Goal: Information Seeking & Learning: Learn about a topic

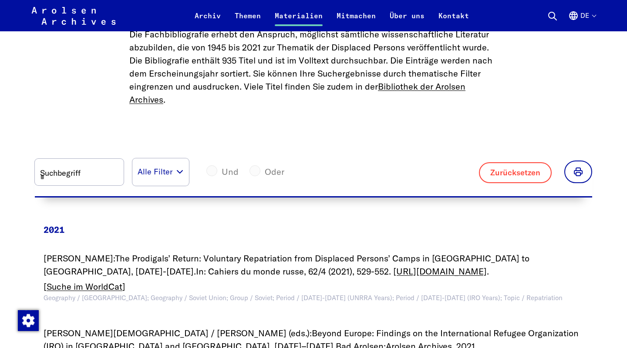
scroll to position [423, 0]
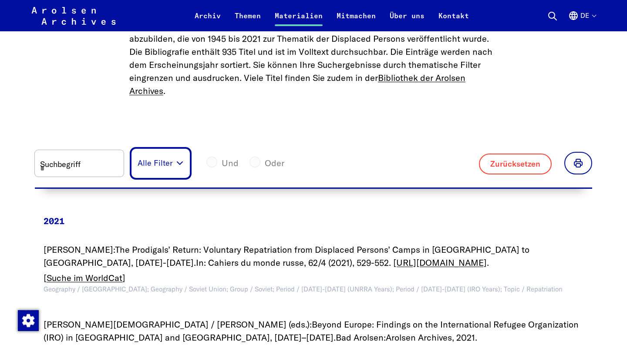
click at [189, 150] on button "Alle Filter" at bounding box center [160, 163] width 57 height 27
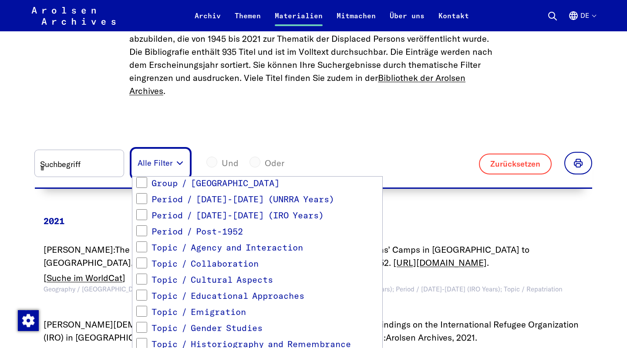
scroll to position [656, 0]
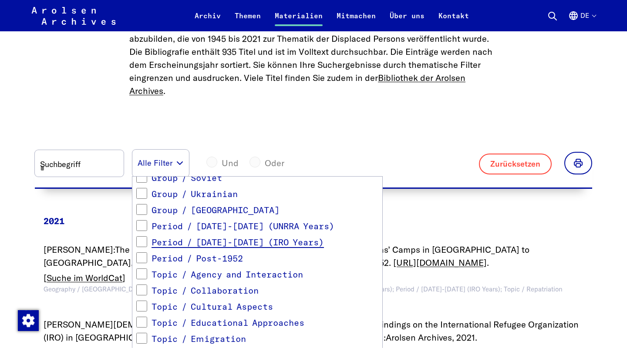
click at [235, 238] on span "Period / [DATE]-[DATE] (IRO Years)" at bounding box center [237, 243] width 172 height 10
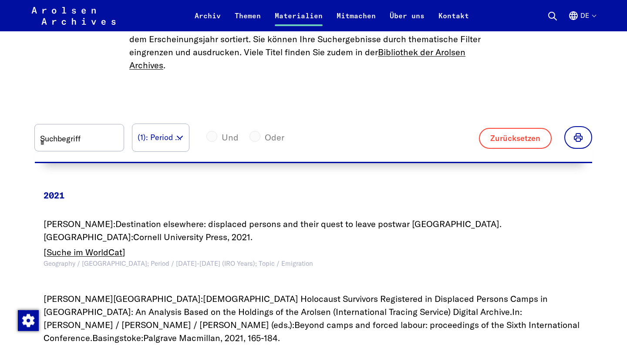
scroll to position [449, 0]
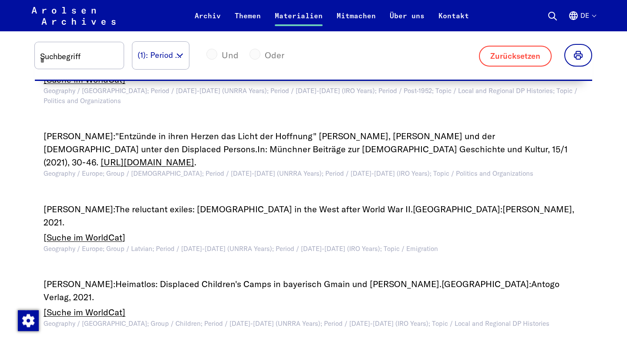
scroll to position [1097, 0]
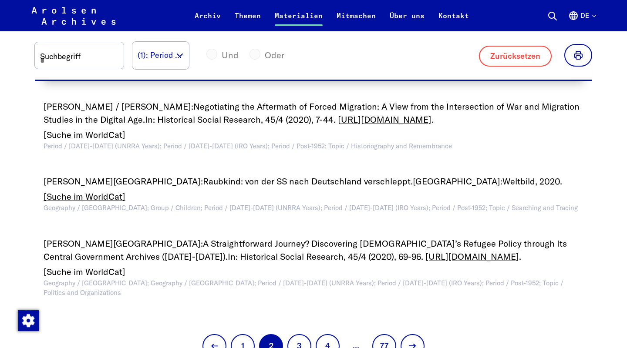
scroll to position [1104, 0]
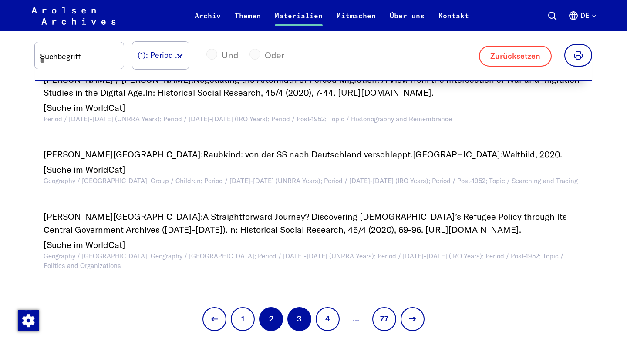
click at [300, 307] on button "3" at bounding box center [299, 319] width 24 height 24
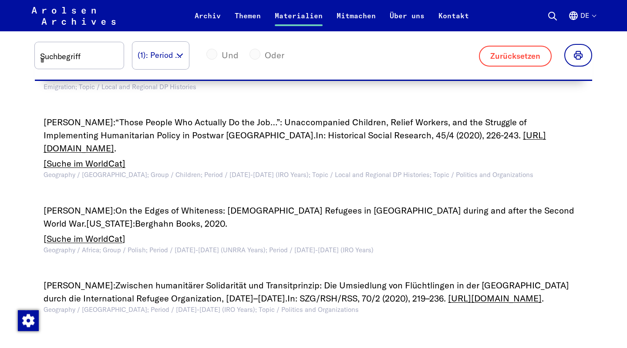
scroll to position [1201, 0]
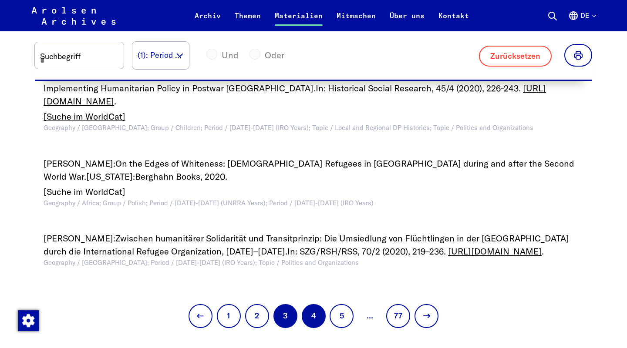
click at [314, 304] on button "4" at bounding box center [314, 316] width 24 height 24
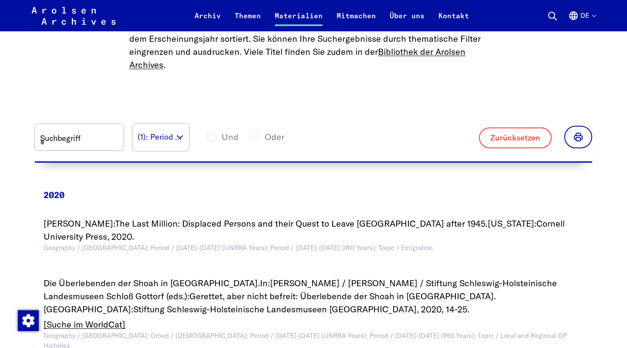
scroll to position [496, 0]
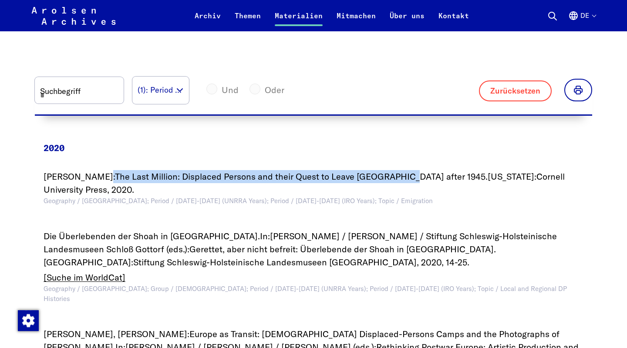
drag, startPoint x: 93, startPoint y: 158, endPoint x: 384, endPoint y: 155, distance: 291.1
click at [384, 170] on div "[PERSON_NAME]: The Last Million: Displaced Persons and their Quest to Leave [GE…" at bounding box center [314, 183] width 540 height 26
click at [124, 171] on span "The Last Million: Displaced Persons and their Quest to Leave [GEOGRAPHIC_DATA] …" at bounding box center [301, 176] width 373 height 11
drag, startPoint x: 98, startPoint y: 161, endPoint x: 405, endPoint y: 158, distance: 306.4
click at [405, 171] on span "The Last Million: Displaced Persons and their Quest to Leave [GEOGRAPHIC_DATA] …" at bounding box center [301, 176] width 373 height 11
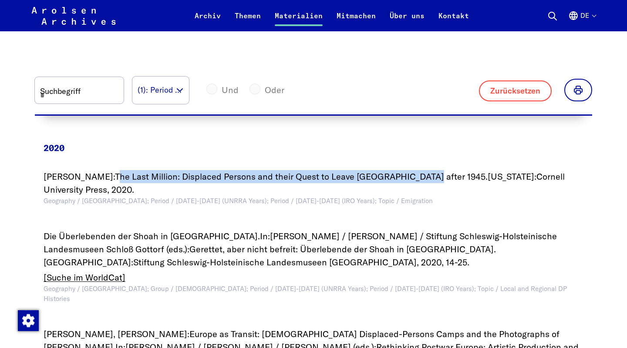
copy span "he Last Million: Displaced Persons and their Quest to Leave [GEOGRAPHIC_DATA] a…"
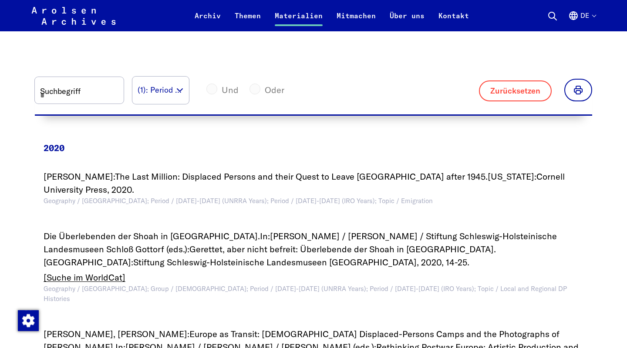
click at [265, 231] on span "[PERSON_NAME] / [PERSON_NAME] / Stiftung Schleswig-Holsteinische Landesmuseen S…" at bounding box center [300, 243] width 513 height 24
click at [189, 77] on button "(1): Period / [DATE]-[DATE] (IRO Years)" at bounding box center [160, 90] width 57 height 27
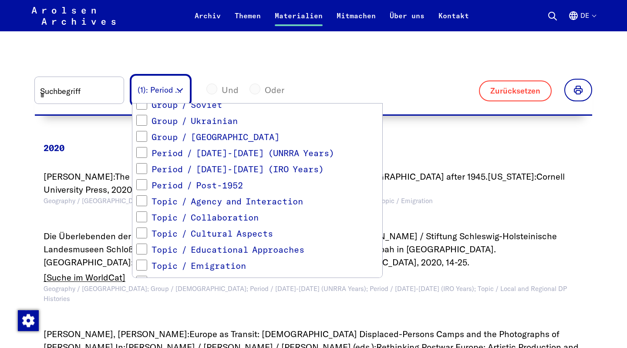
scroll to position [656, 0]
click at [189, 77] on button "(1): Period / [DATE]-[DATE] (IRO Years)" at bounding box center [160, 90] width 57 height 27
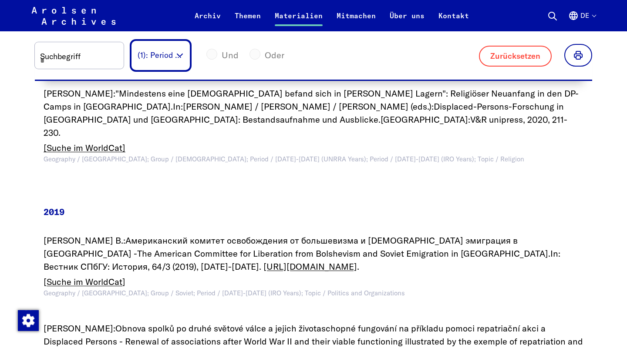
scroll to position [1248, 0]
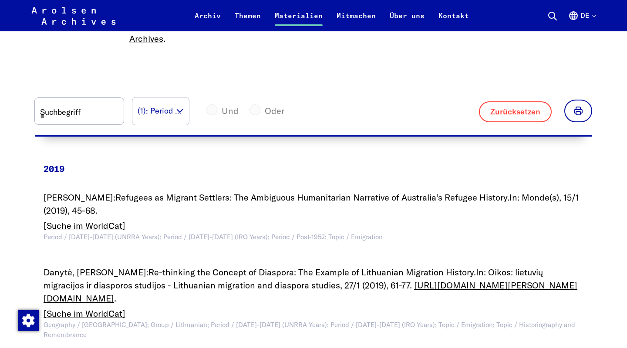
scroll to position [496, 0]
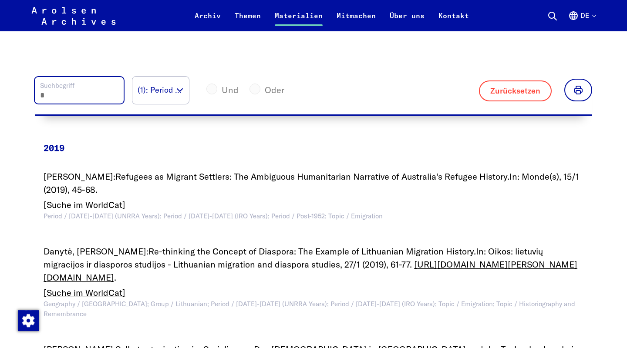
click at [106, 77] on input "Suchbegriff" at bounding box center [79, 90] width 89 height 27
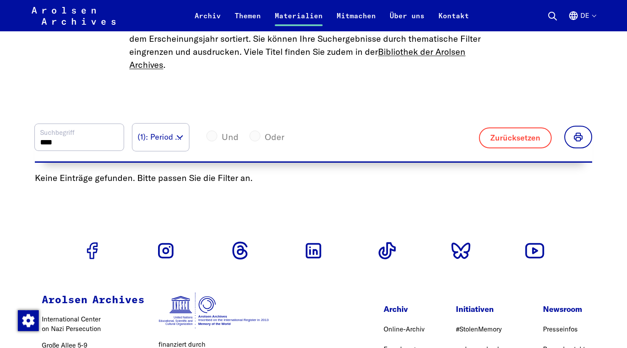
scroll to position [449, 0]
click at [182, 128] on button "(1): Period / [DATE]-[DATE] (IRO Years)" at bounding box center [160, 137] width 57 height 27
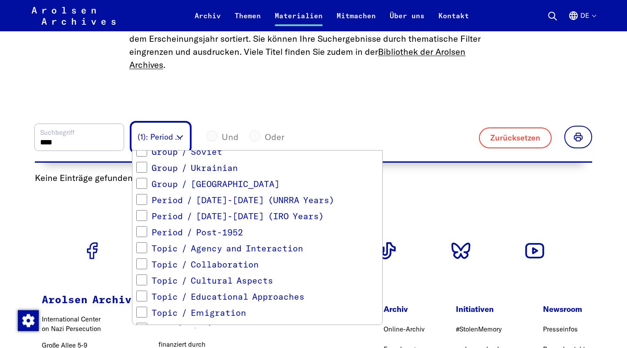
scroll to position [656, 0]
click at [206, 212] on span "Period / [DATE]-[DATE] (IRO Years)" at bounding box center [237, 217] width 172 height 10
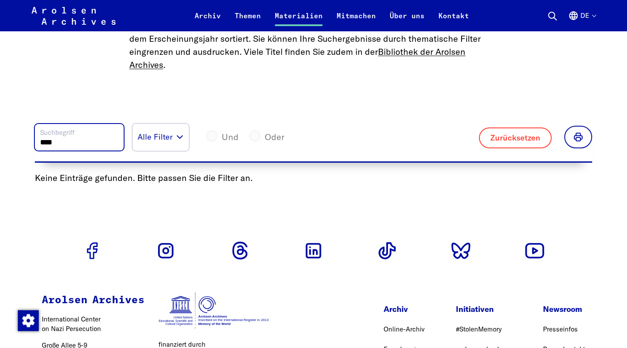
click at [111, 124] on input "****" at bounding box center [79, 137] width 89 height 27
type input "*"
type input "**"
type input "*"
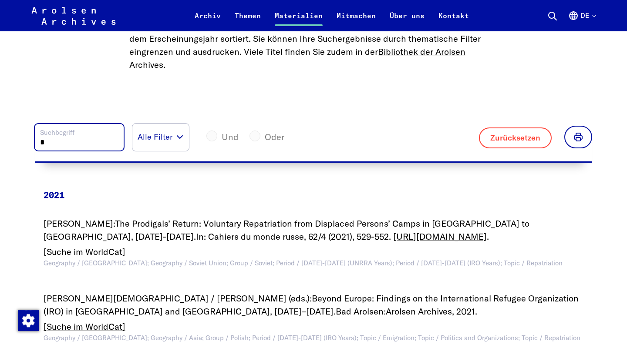
type input "**"
type input "*"
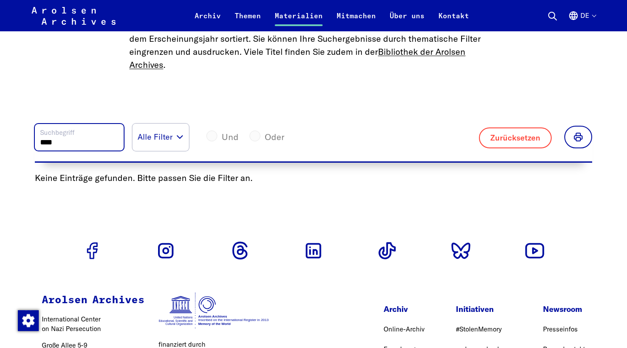
type input "****"
